Goal: Task Accomplishment & Management: Use online tool/utility

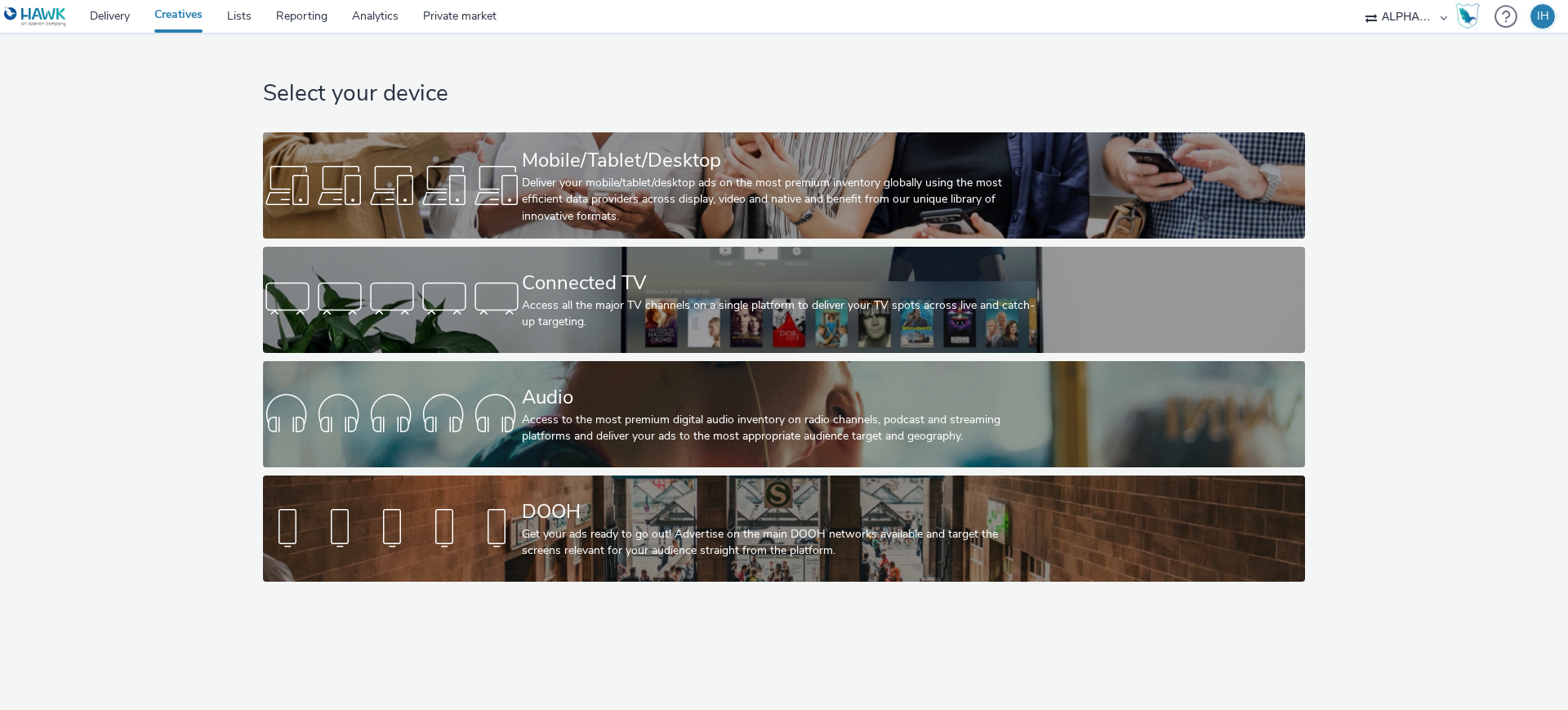
drag, startPoint x: 567, startPoint y: 60, endPoint x: 534, endPoint y: 54, distance: 33.5
click at [534, 54] on div "Select your device Mobile/Tablet/Desktop Deliver your mobile/tablet/desktop ads…" at bounding box center [783, 311] width 1053 height 557
click at [255, 9] on link "Lists" at bounding box center [239, 16] width 49 height 33
click at [209, 206] on div "Select your device Mobile/Tablet/Desktop Deliver your mobile/tablet/desktop ads…" at bounding box center [784, 311] width 1579 height 557
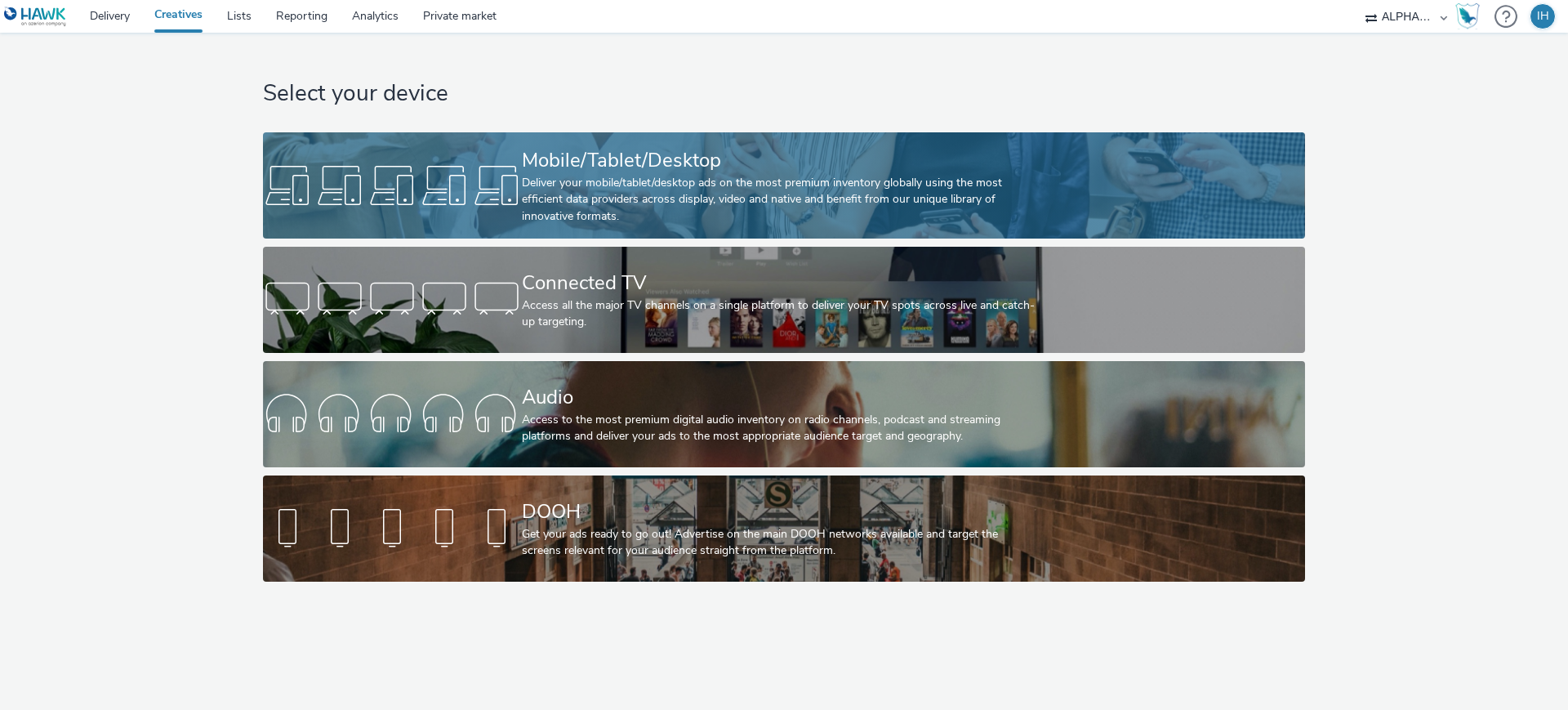
click at [488, 157] on link "Mobile/Tablet/Desktop Deliver your mobile/tablet/desktop ads on the most premiu…" at bounding box center [783, 186] width 1041 height 106
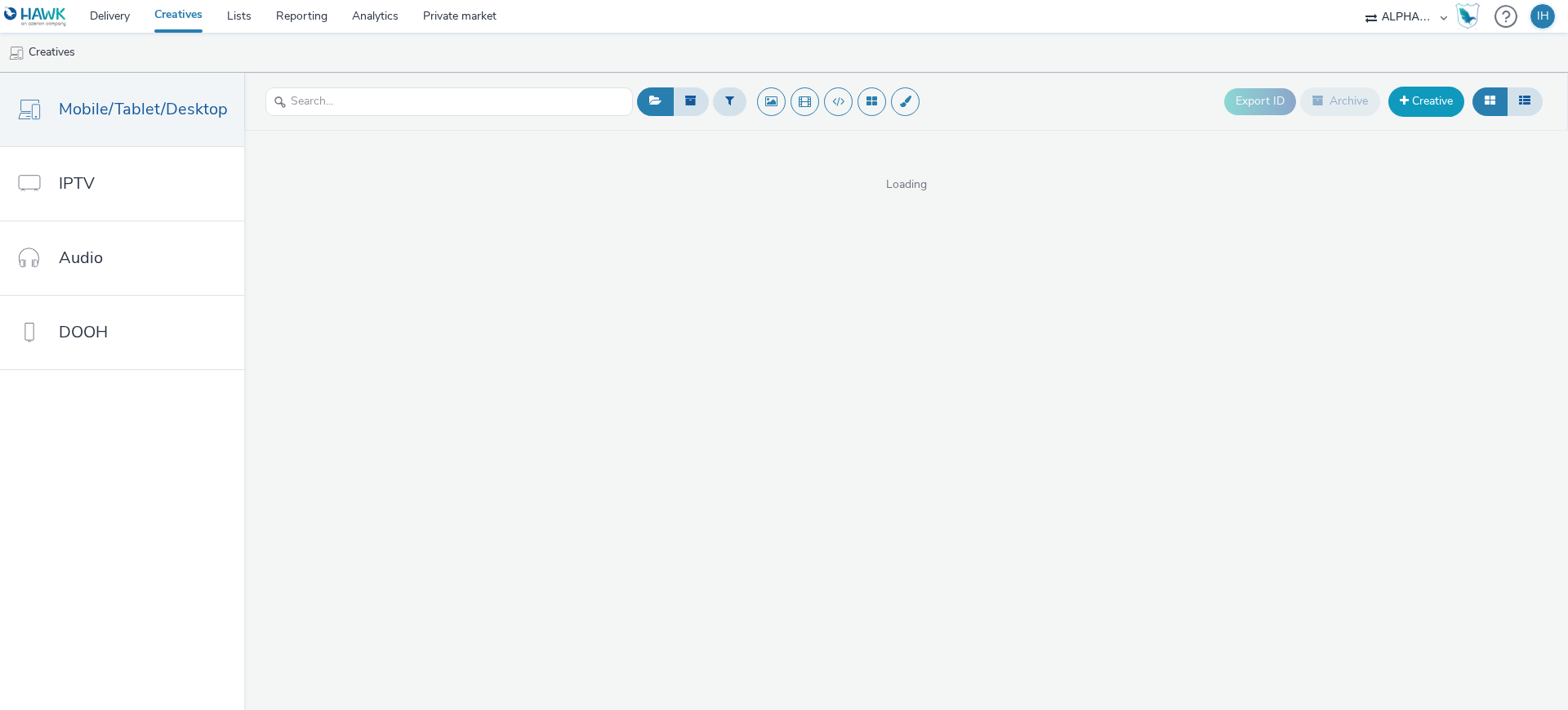
click at [1404, 100] on span at bounding box center [1404, 100] width 9 height 11
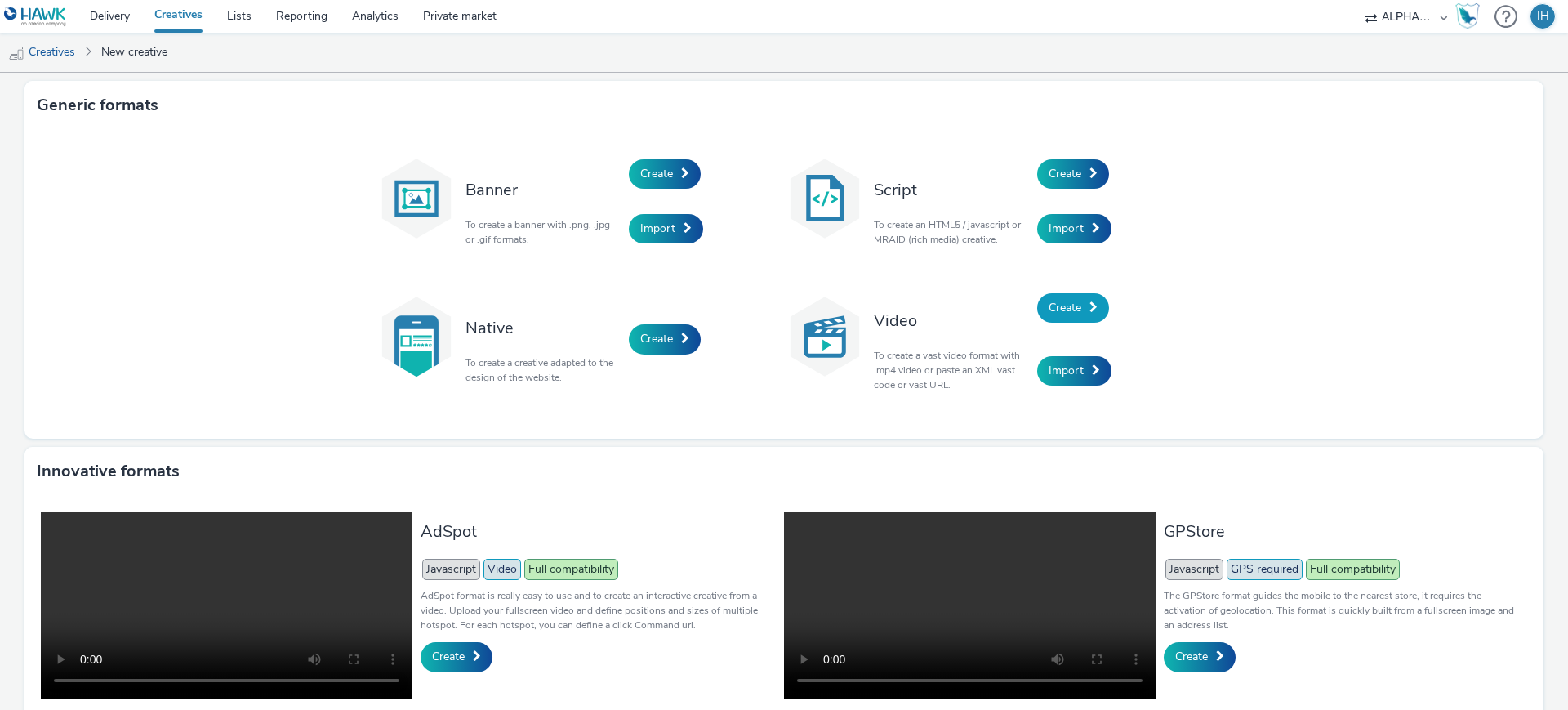
click at [1052, 309] on span "Create" at bounding box center [1064, 308] width 33 height 16
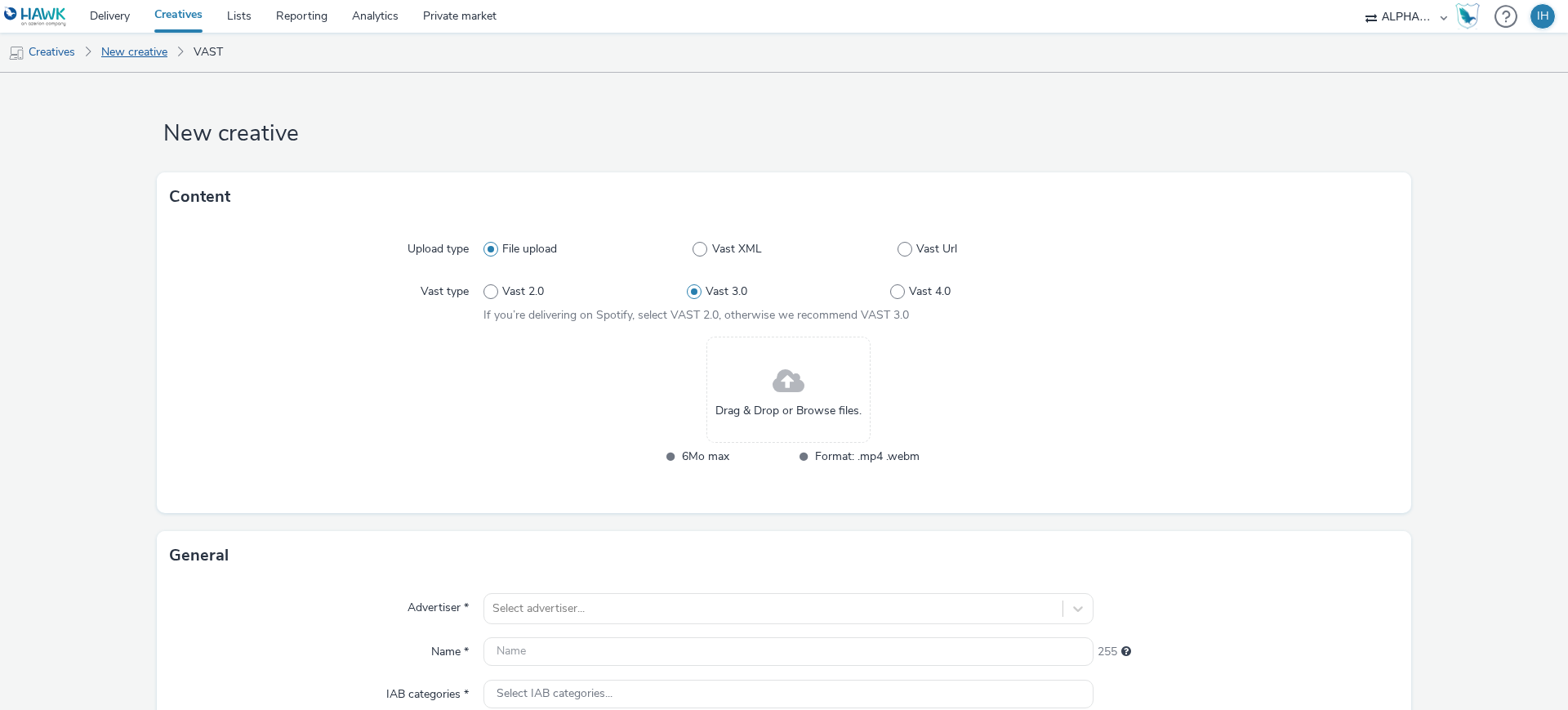
click at [149, 60] on link "New creative" at bounding box center [133, 52] width 82 height 39
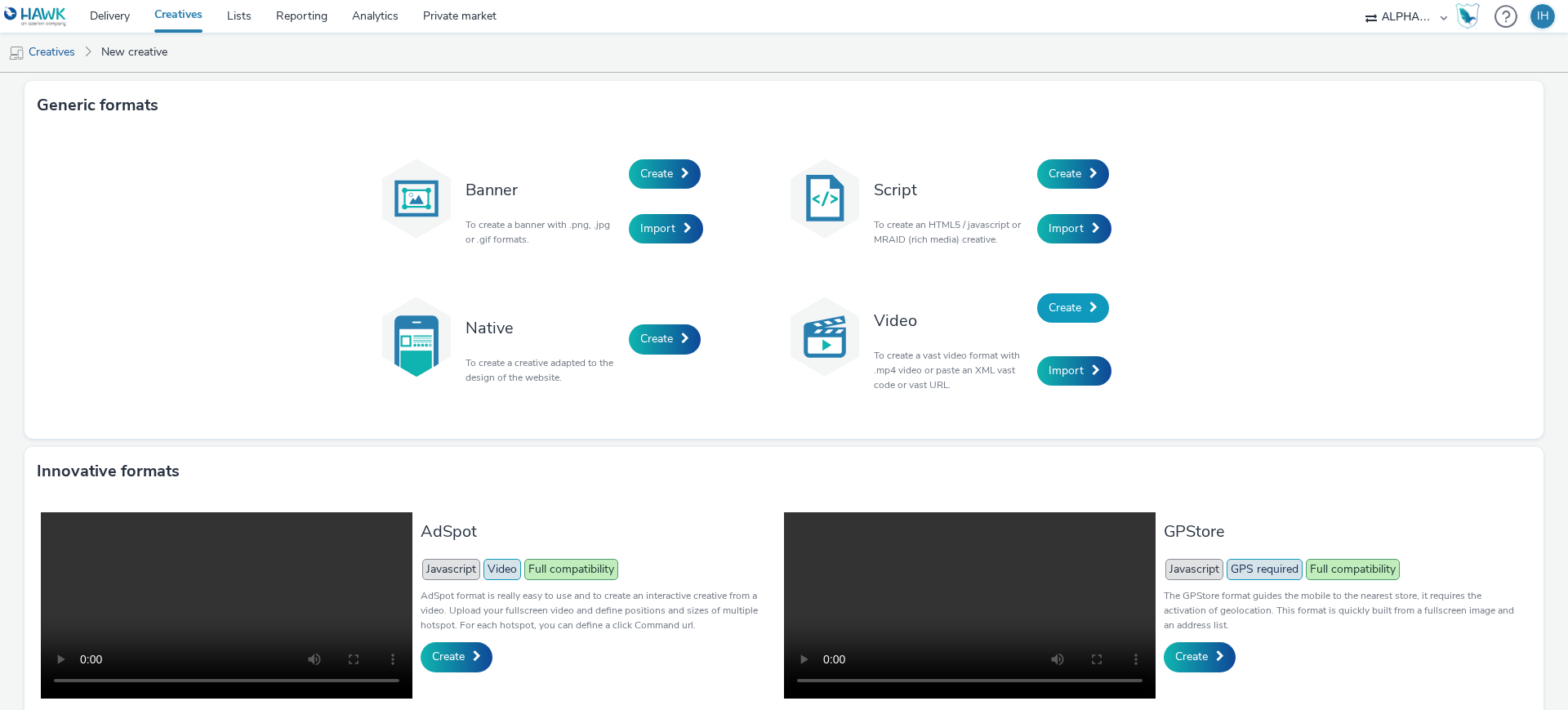
click at [1056, 309] on span "Create" at bounding box center [1064, 308] width 33 height 16
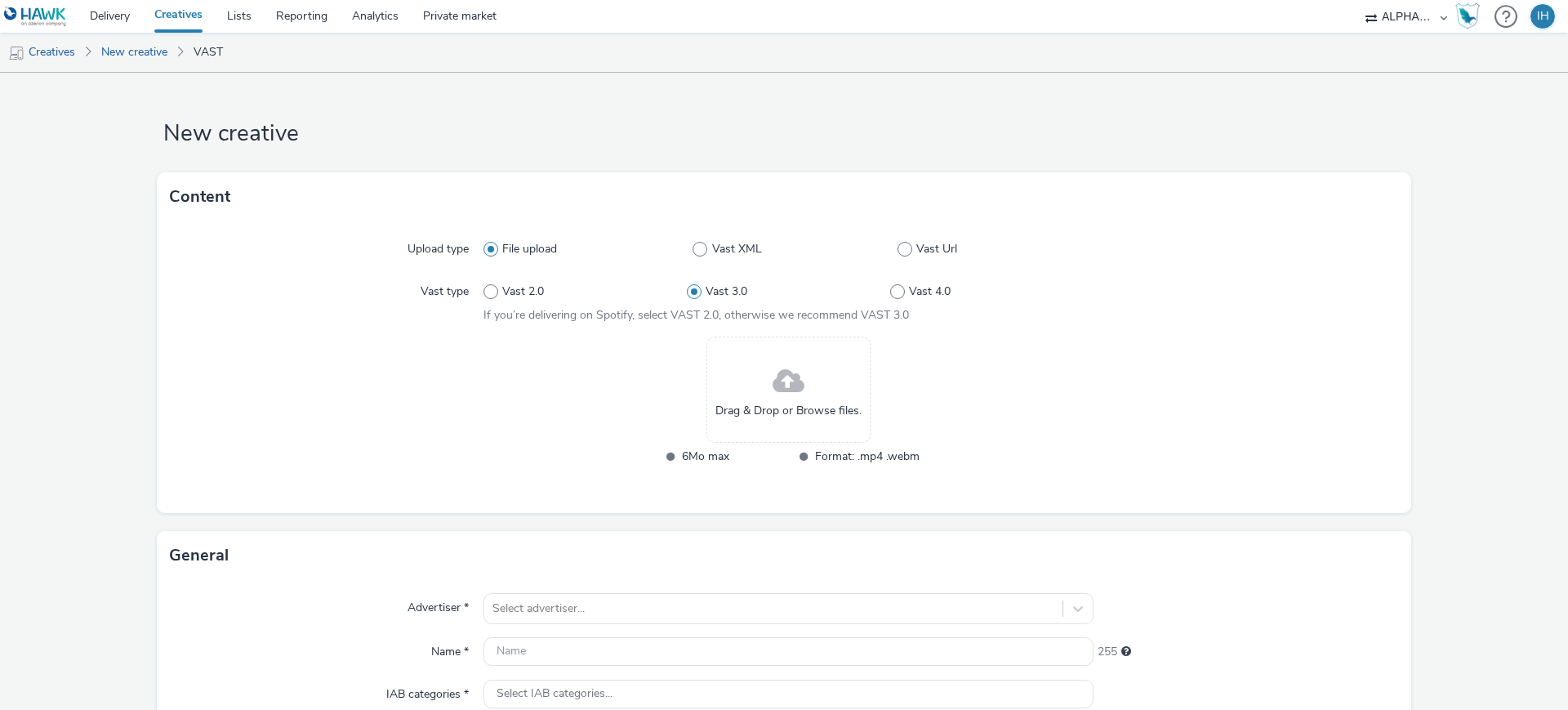
scroll to position [322, 0]
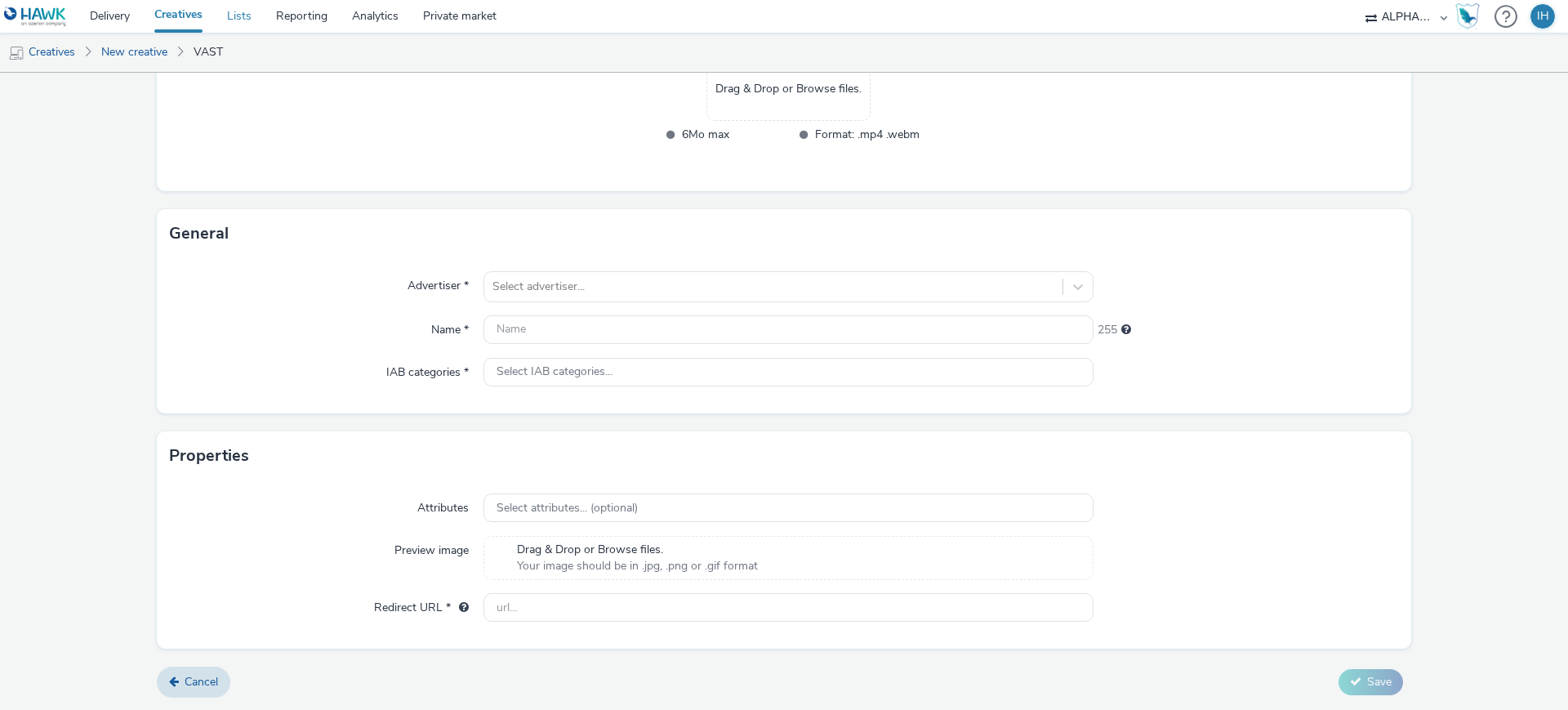
click at [248, 27] on link "Lists" at bounding box center [239, 16] width 49 height 33
